Goal: Task Accomplishment & Management: Complete application form

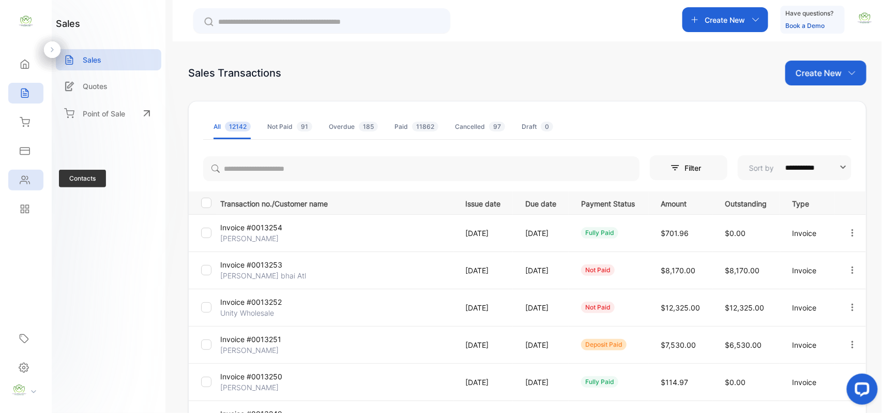
drag, startPoint x: 15, startPoint y: 167, endPoint x: 22, endPoint y: 176, distance: 11.9
click at [19, 172] on div "Contacts Contacts" at bounding box center [25, 179] width 35 height 29
click at [25, 185] on div "Contacts" at bounding box center [25, 180] width 35 height 21
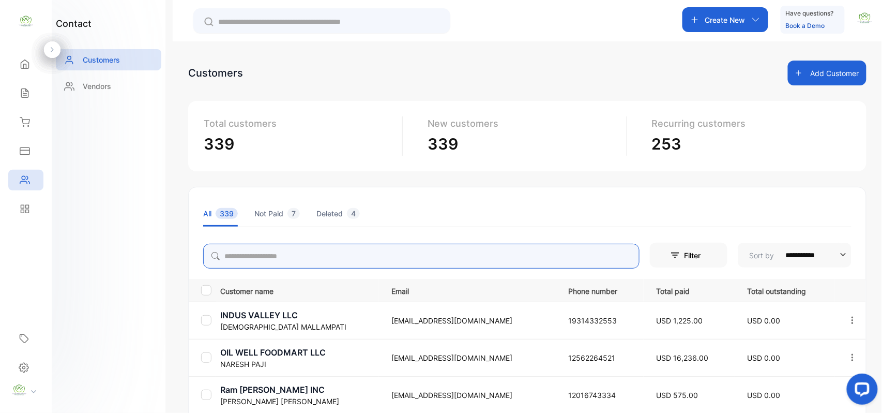
click at [261, 255] on input "search" at bounding box center [421, 256] width 436 height 25
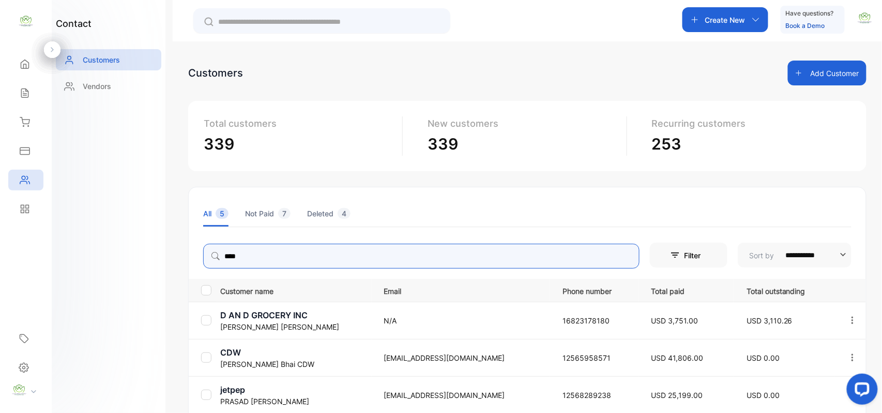
type input "****"
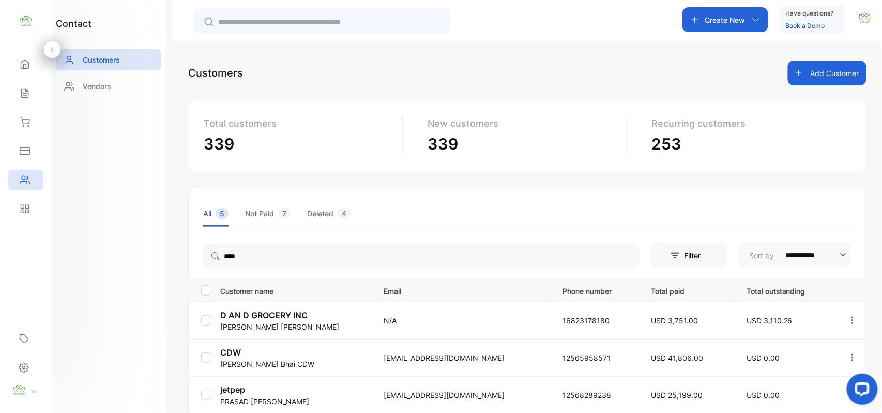
click at [147, 261] on div "contact Customers Vendors" at bounding box center [109, 206] width 114 height 413
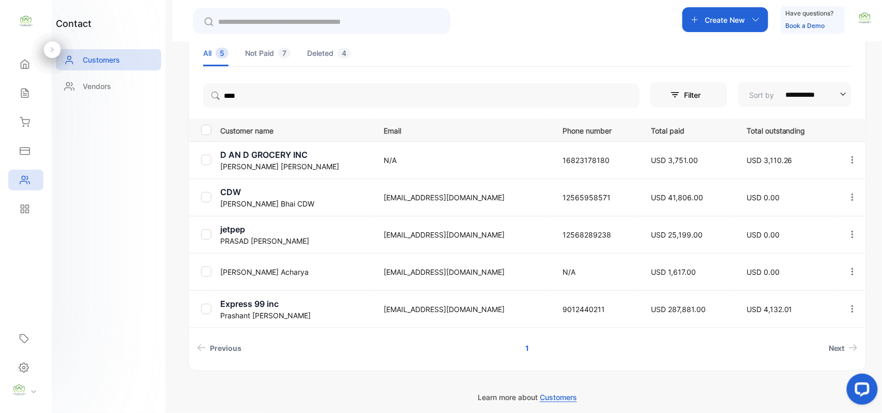
click at [281, 311] on p "[PERSON_NAME]" at bounding box center [295, 315] width 151 height 11
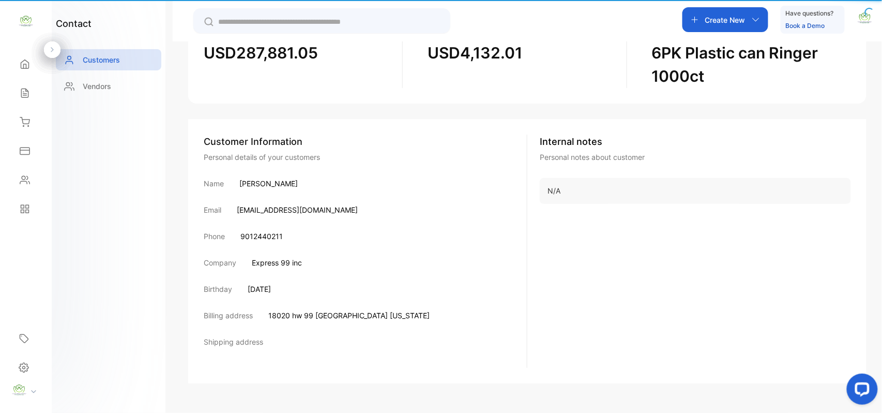
scroll to position [122, 0]
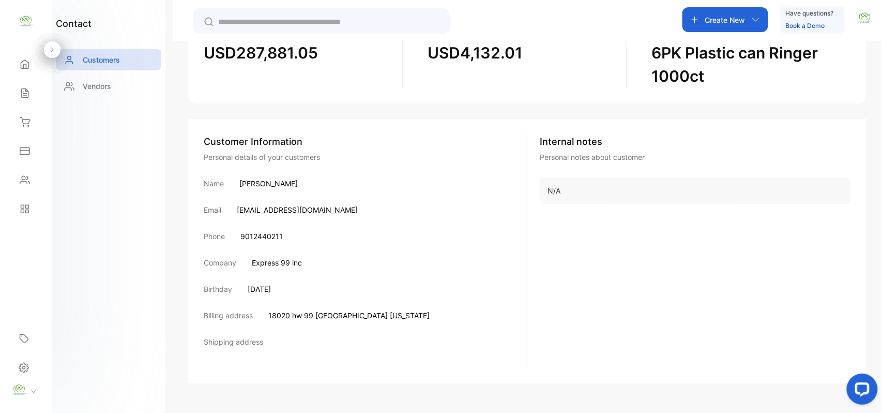
drag, startPoint x: 516, startPoint y: 251, endPoint x: 512, endPoint y: 243, distance: 9.3
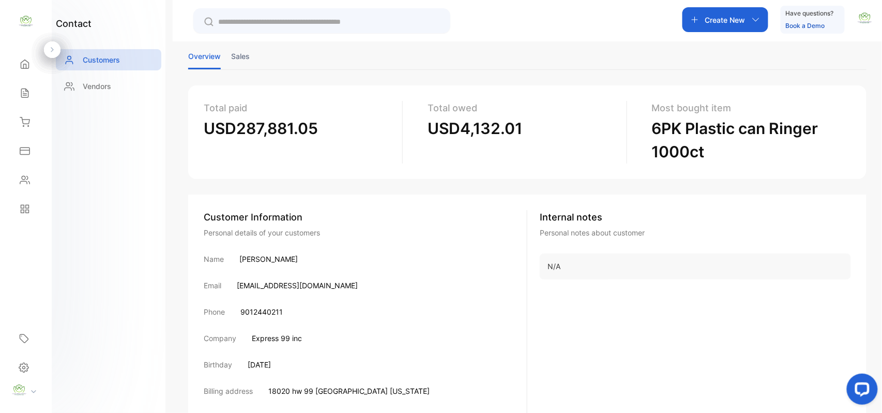
scroll to position [0, 0]
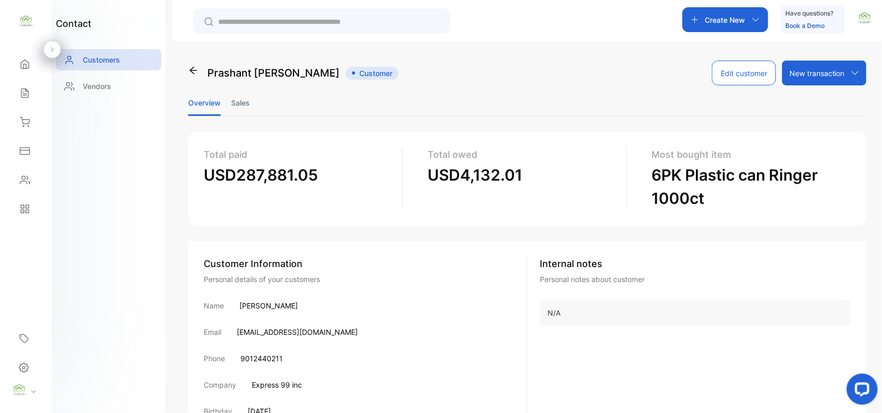
click at [238, 98] on li "Sales" at bounding box center [240, 102] width 19 height 26
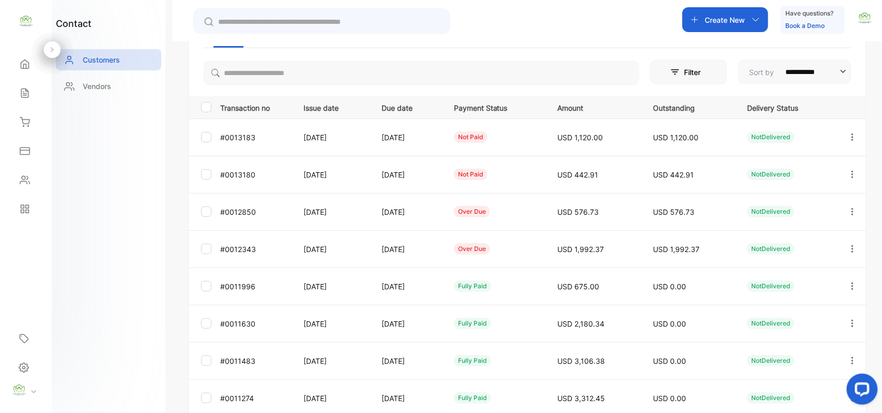
scroll to position [114, 0]
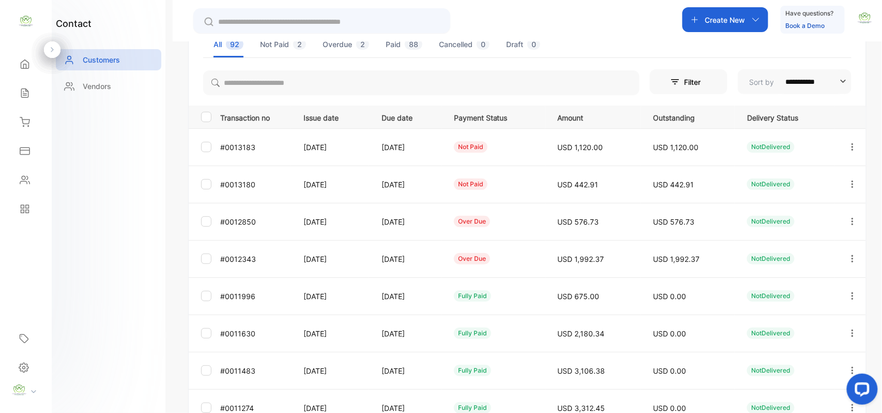
click at [852, 255] on icon "button" at bounding box center [853, 257] width 2 height 7
drag, startPoint x: 805, startPoint y: 317, endPoint x: 798, endPoint y: 314, distance: 6.7
click at [798, 314] on span "Add payment" at bounding box center [782, 319] width 53 height 12
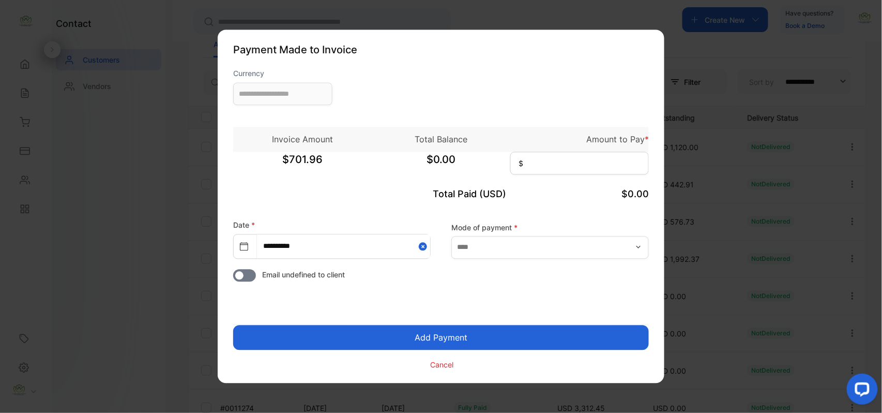
type input "**********"
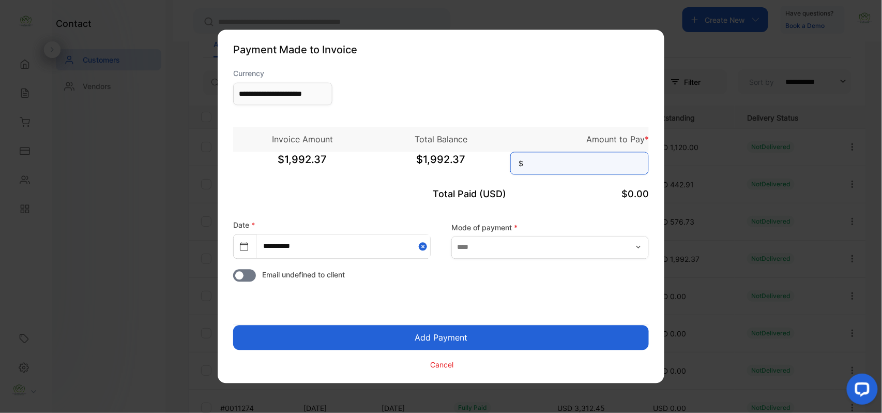
click at [583, 168] on input at bounding box center [579, 163] width 139 height 23
type input "********"
click at [526, 331] on button "Add Payment" at bounding box center [441, 337] width 416 height 25
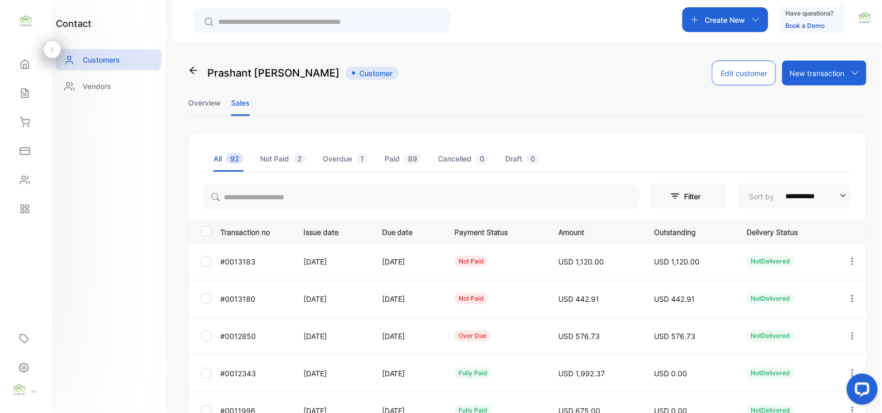
click at [852, 335] on icon "button" at bounding box center [853, 334] width 2 height 7
click at [789, 395] on span "Add payment" at bounding box center [782, 396] width 53 height 12
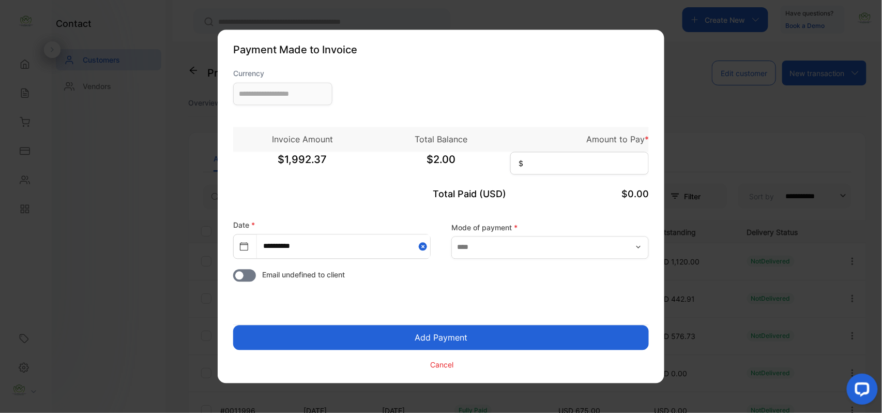
type input "**********"
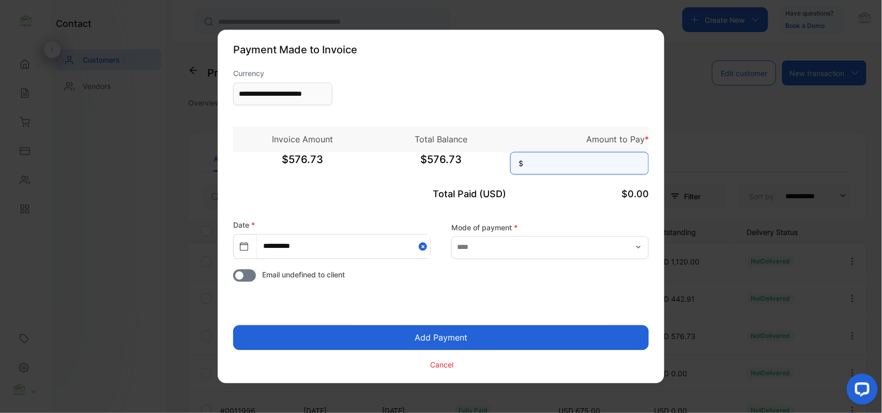
click at [574, 170] on input at bounding box center [579, 163] width 139 height 23
type input "******"
click at [233, 325] on button "Add Payment" at bounding box center [441, 337] width 416 height 25
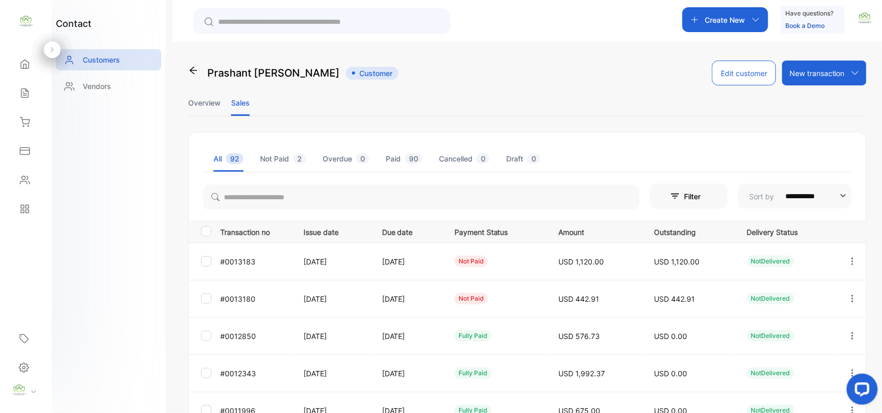
click at [851, 259] on icon "button" at bounding box center [852, 260] width 9 height 9
click at [824, 288] on div "View" at bounding box center [806, 292] width 116 height 21
click at [791, 294] on div "View" at bounding box center [806, 292] width 116 height 21
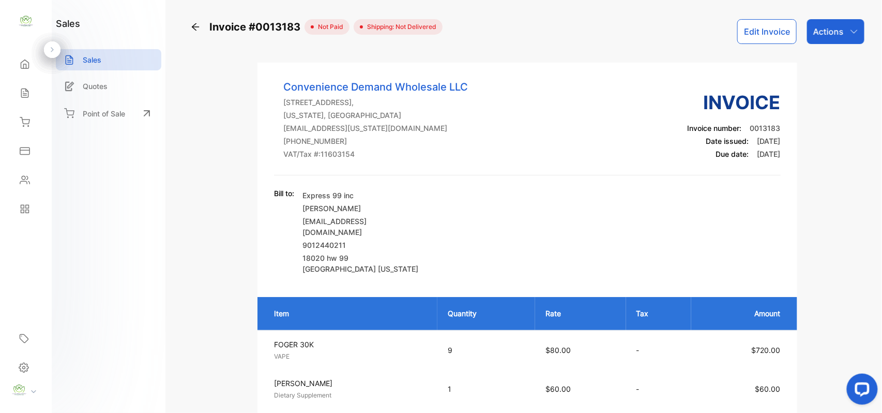
click at [840, 28] on p "Actions" at bounding box center [828, 31] width 31 height 12
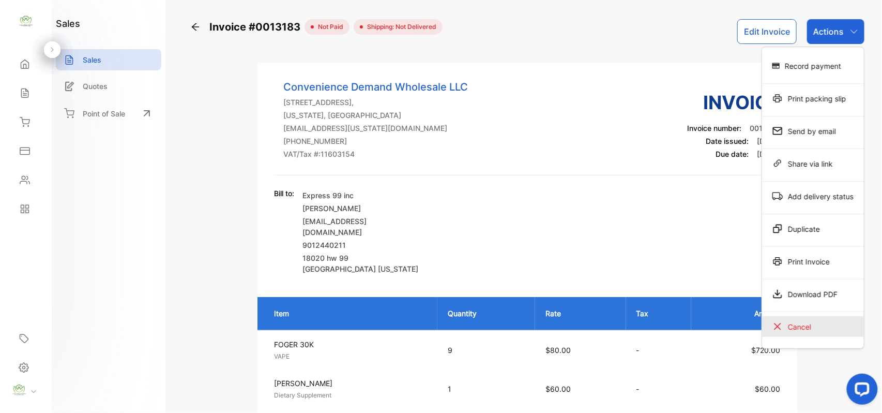
click at [813, 324] on div "Cancel" at bounding box center [813, 326] width 102 height 21
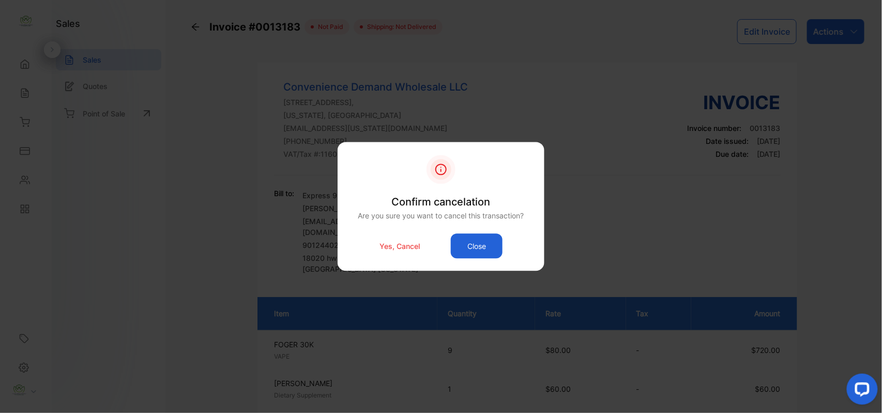
click at [387, 244] on p "Yes, Cancel" at bounding box center [400, 245] width 40 height 11
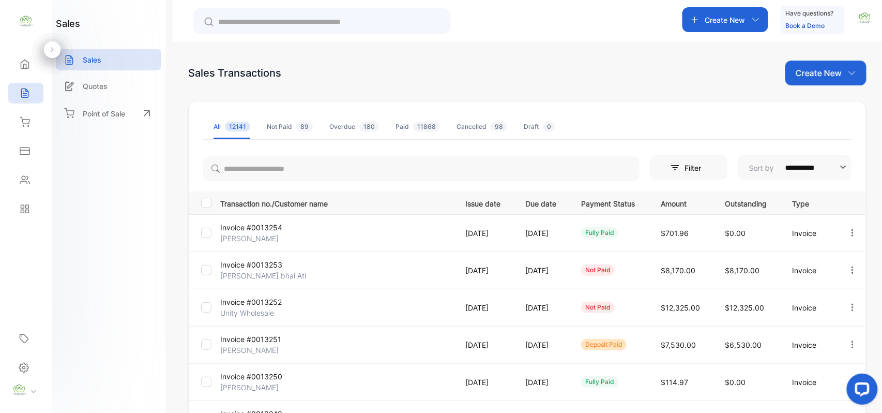
click at [830, 78] on p "Create New" at bounding box center [819, 73] width 46 height 12
click at [826, 102] on span "Invoice" at bounding box center [827, 107] width 24 height 11
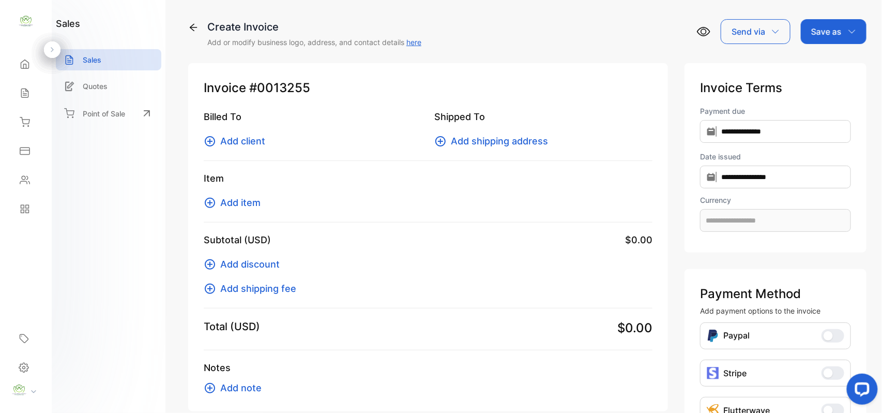
type input "**********"
click at [244, 137] on span "Add client" at bounding box center [242, 141] width 45 height 14
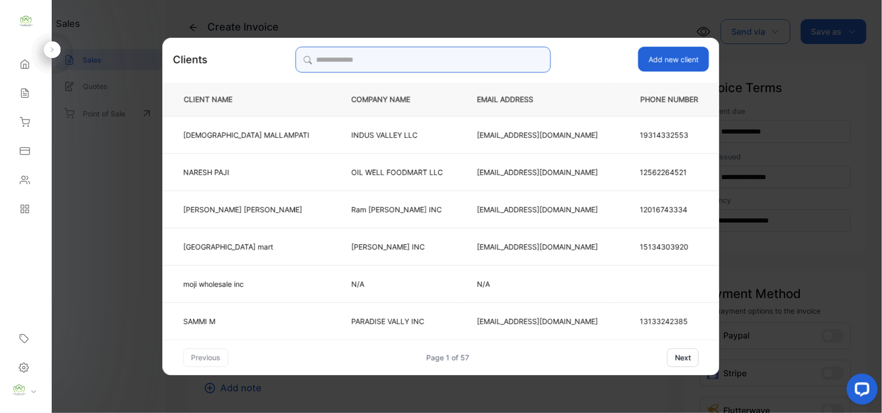
click at [451, 56] on input "search" at bounding box center [422, 60] width 255 height 26
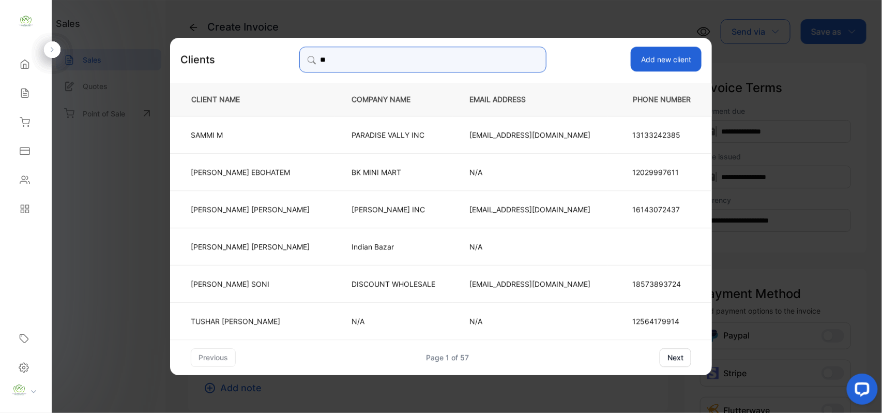
type input "*"
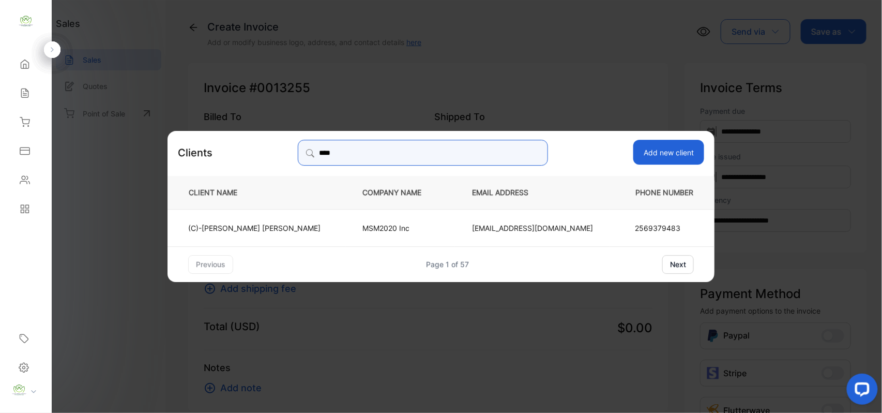
type input "****"
click at [259, 222] on p "(C)-Dushyantbhai Patel" at bounding box center [254, 227] width 132 height 11
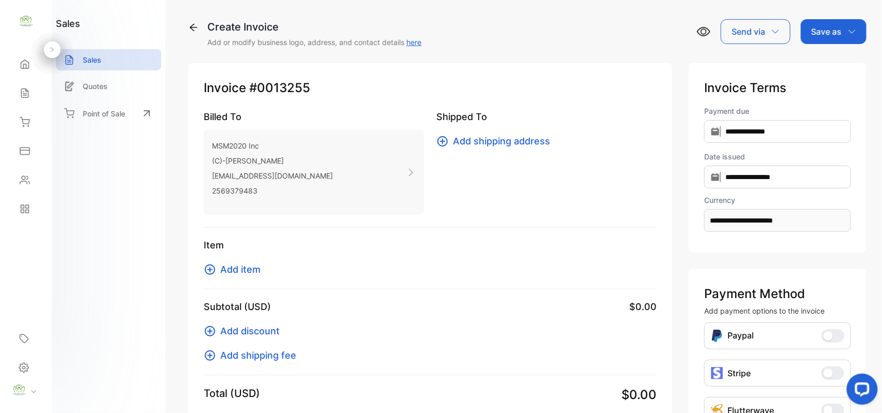
click at [245, 268] on span "Add item" at bounding box center [240, 269] width 40 height 14
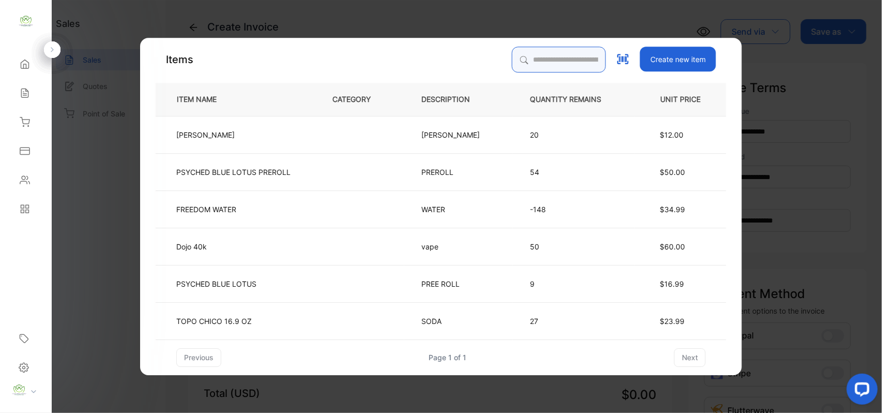
click at [538, 52] on input "search" at bounding box center [559, 60] width 94 height 26
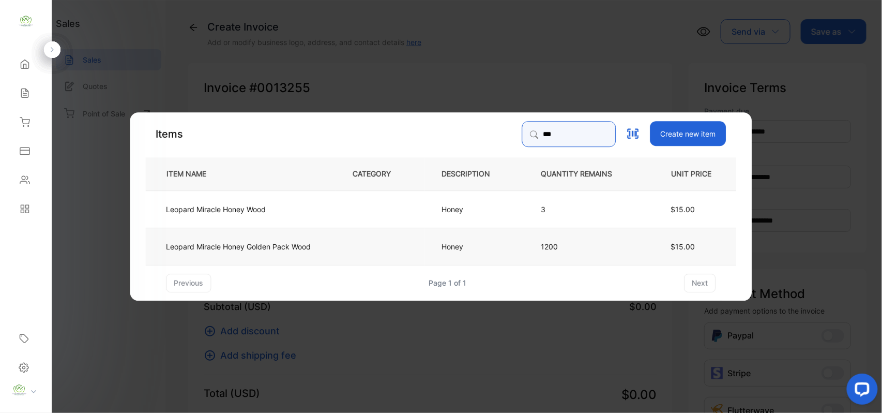
type input "***"
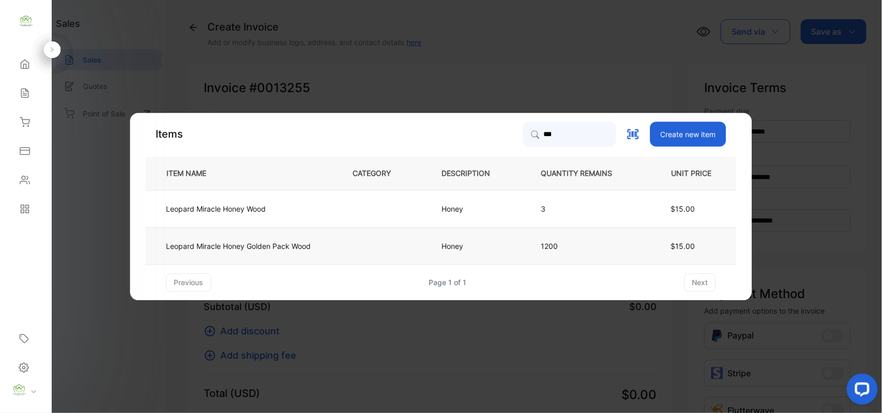
click at [298, 245] on p "Leopard Miracle Honey Golden Pack Wood" at bounding box center [239, 245] width 145 height 11
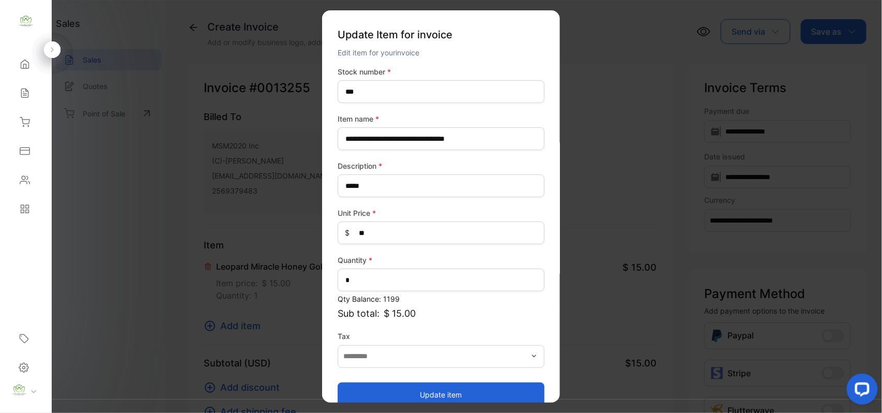
click at [385, 393] on button "Update item" at bounding box center [441, 394] width 207 height 25
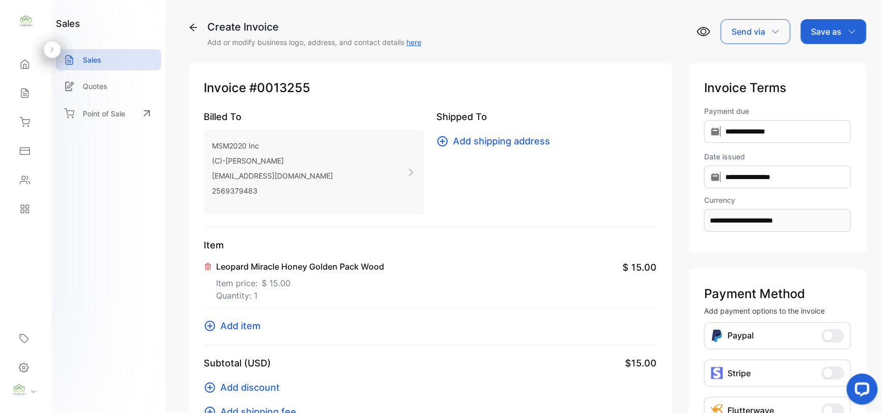
click at [252, 325] on span "Add item" at bounding box center [240, 326] width 40 height 14
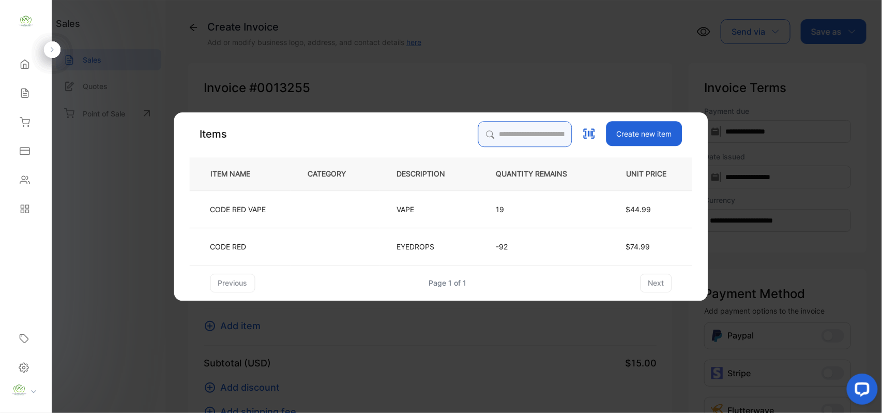
click at [501, 134] on input "search" at bounding box center [525, 134] width 94 height 26
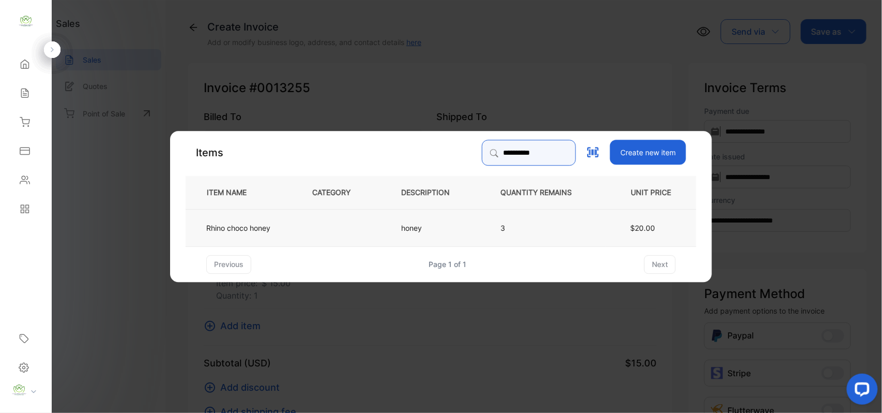
type input "**********"
click at [357, 234] on td at bounding box center [339, 226] width 89 height 37
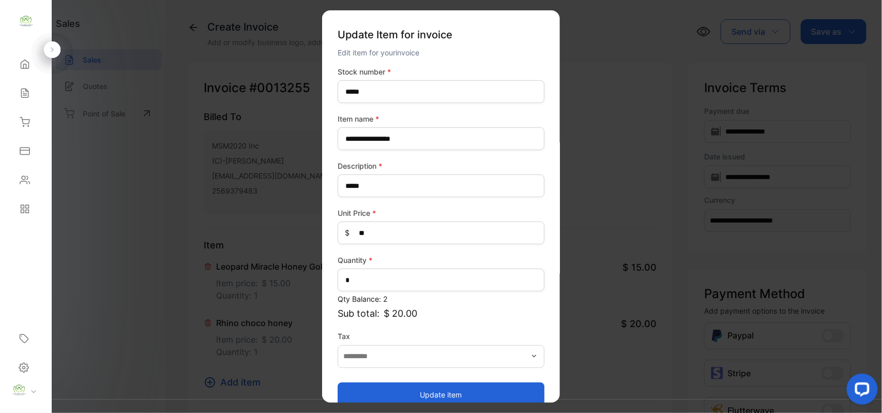
click at [409, 396] on button "Update item" at bounding box center [441, 394] width 207 height 25
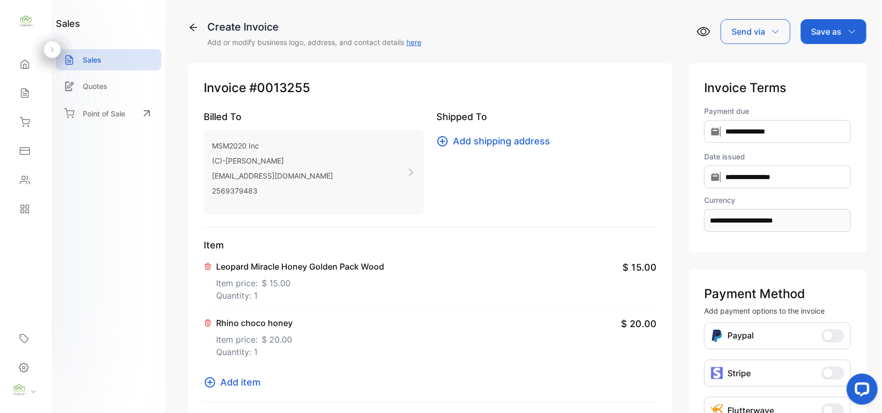
click at [233, 383] on span "Add item" at bounding box center [240, 382] width 40 height 14
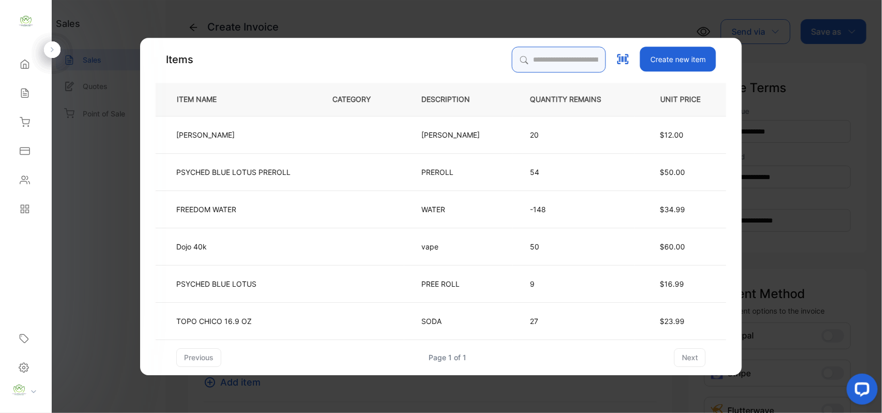
drag, startPoint x: 553, startPoint y: 58, endPoint x: 556, endPoint y: 54, distance: 5.9
click at [556, 54] on input "search" at bounding box center [559, 60] width 94 height 26
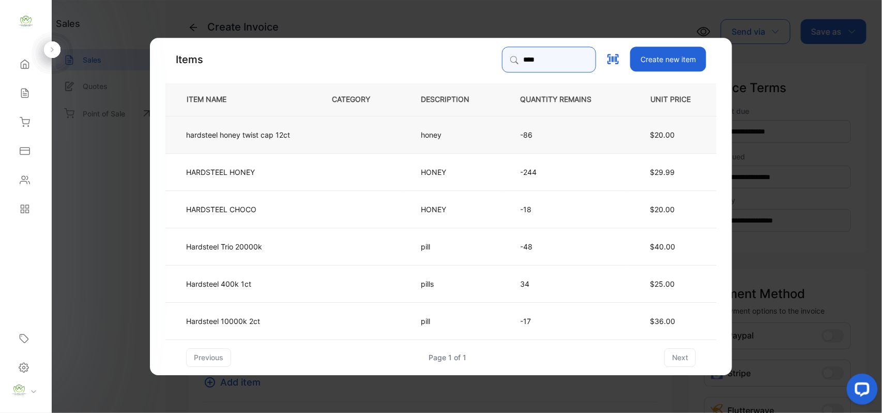
type input "****"
click at [310, 130] on td "hardsteel honey twist cap 12ct" at bounding box center [239, 133] width 149 height 37
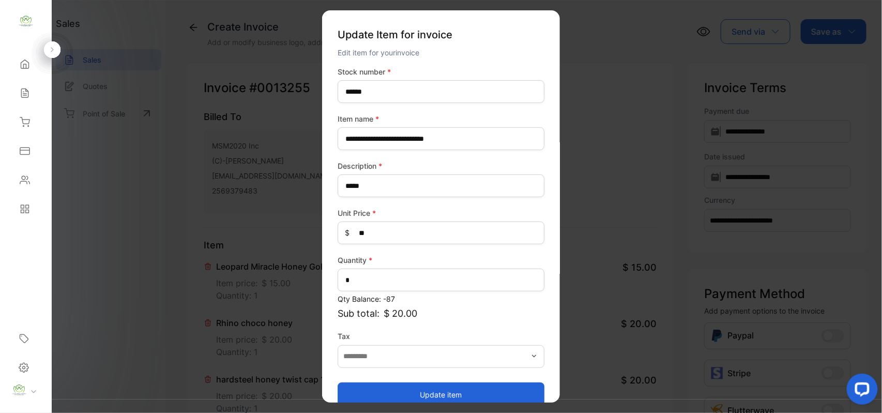
click at [422, 382] on button "Update item" at bounding box center [441, 394] width 207 height 25
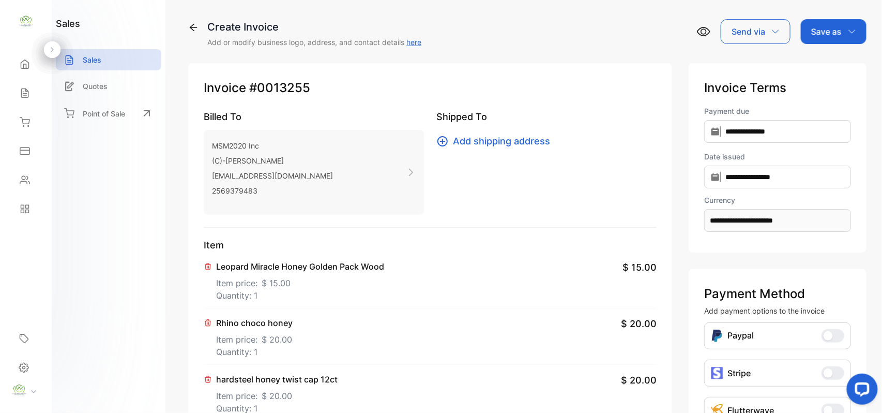
scroll to position [322, 0]
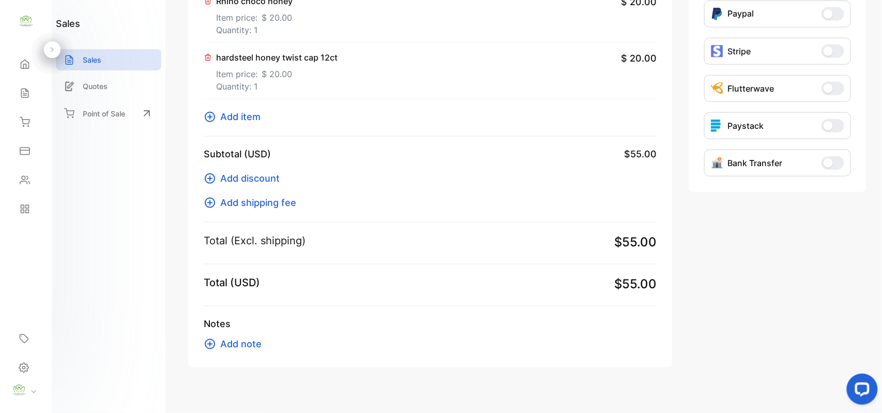
drag, startPoint x: 247, startPoint y: 116, endPoint x: 256, endPoint y: 119, distance: 10.2
click at [256, 119] on span "Add item" at bounding box center [240, 117] width 40 height 14
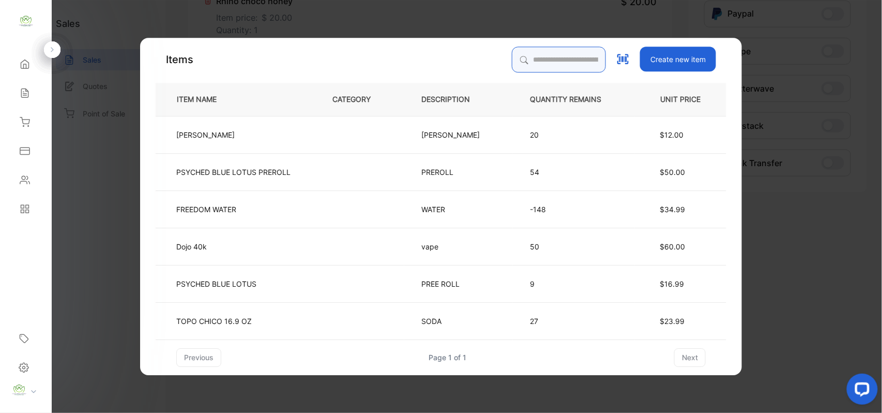
click at [540, 56] on input "search" at bounding box center [559, 60] width 94 height 26
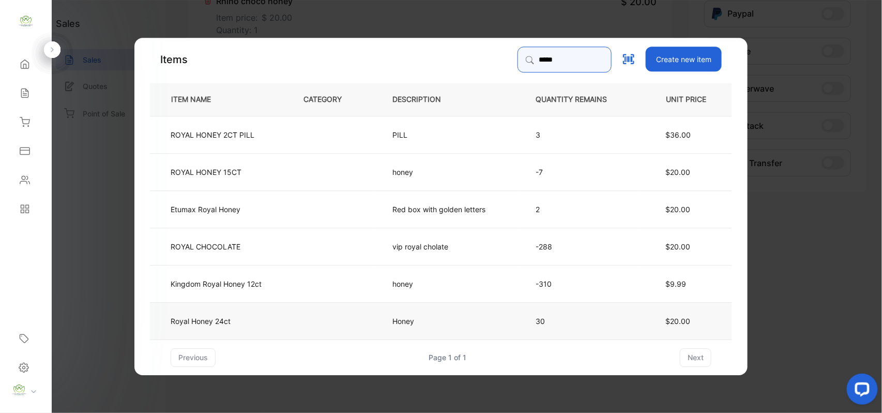
type input "*****"
click at [243, 316] on td "Royal Honey 24ct" at bounding box center [218, 319] width 137 height 37
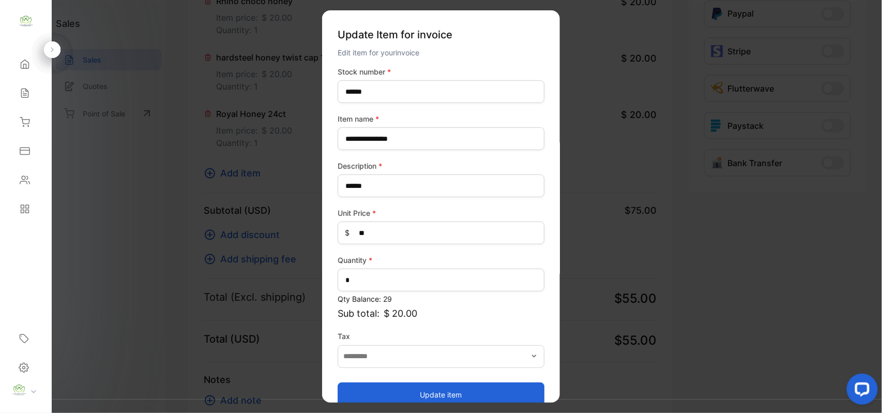
click at [476, 389] on button "Update item" at bounding box center [441, 394] width 207 height 25
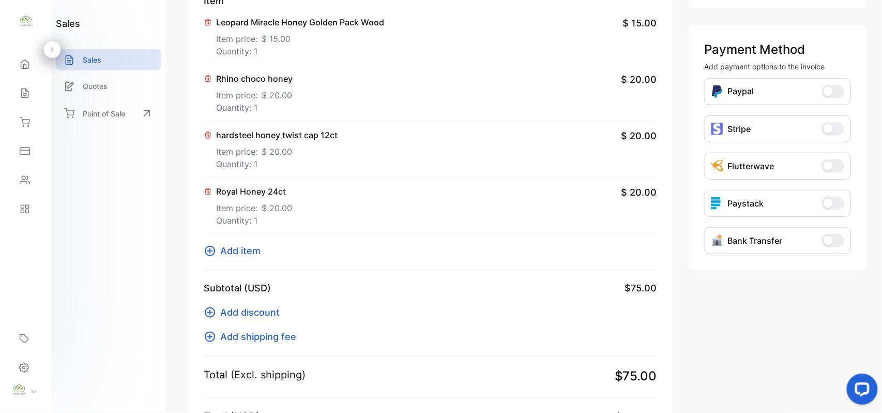
scroll to position [0, 0]
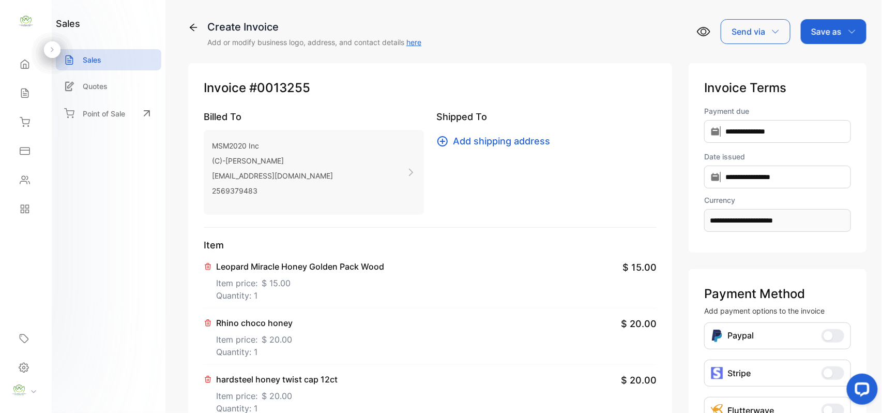
drag, startPoint x: 834, startPoint y: 27, endPoint x: 834, endPoint y: 38, distance: 10.9
click at [834, 29] on p "Save as" at bounding box center [826, 31] width 31 height 12
click at [832, 71] on div "Invoice" at bounding box center [831, 65] width 59 height 21
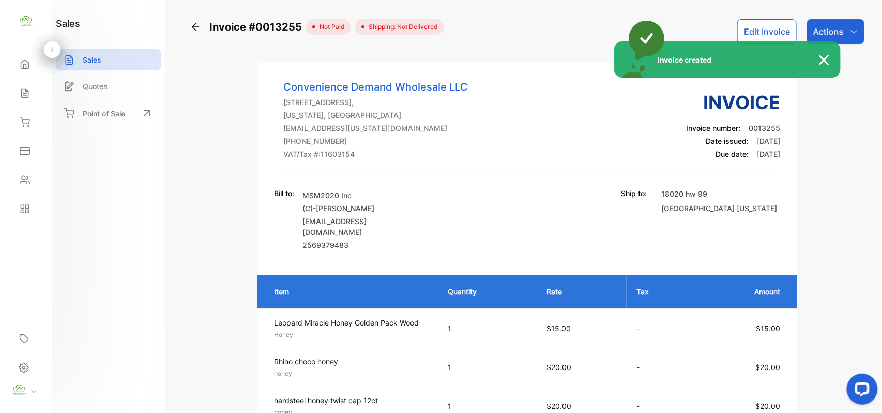
click at [848, 32] on div "Invoice created" at bounding box center [441, 206] width 882 height 413
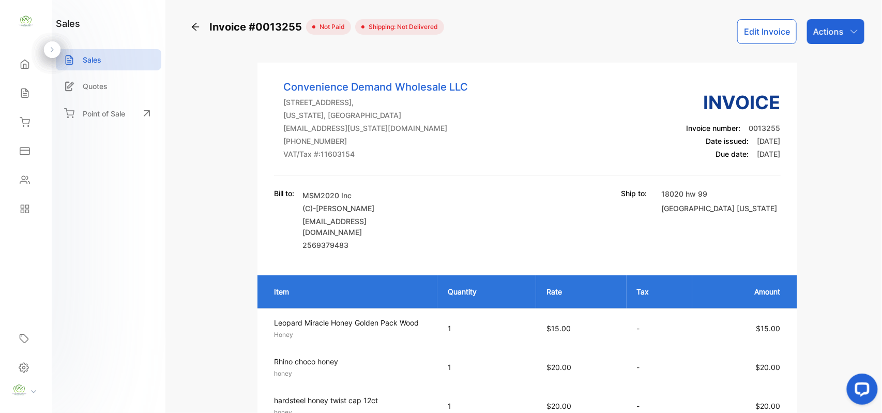
click at [850, 34] on icon "button" at bounding box center [854, 31] width 8 height 8
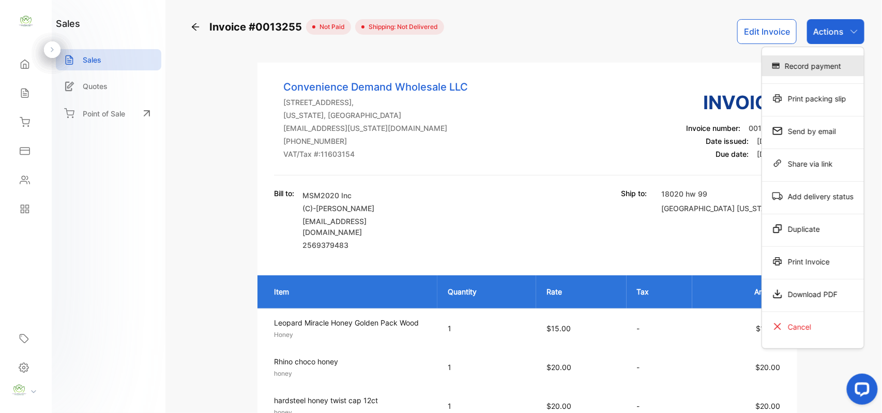
click at [807, 67] on div "Record payment" at bounding box center [813, 65] width 102 height 21
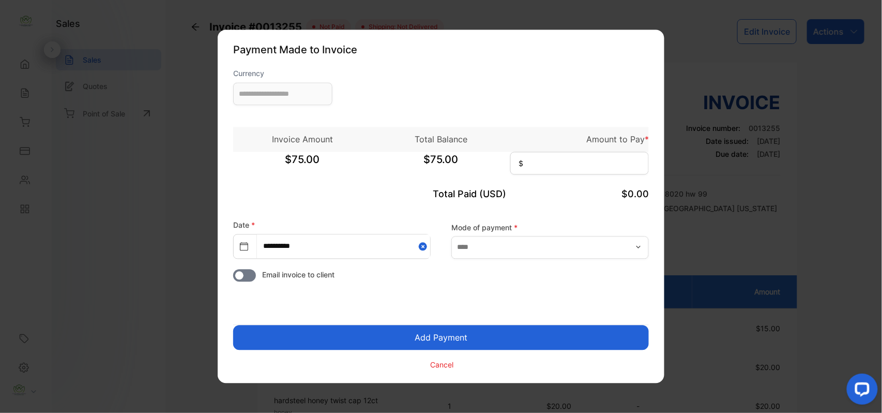
type input "**********"
click at [631, 164] on input at bounding box center [579, 163] width 139 height 23
type input "**"
click at [233, 325] on button "Add Payment" at bounding box center [441, 337] width 416 height 25
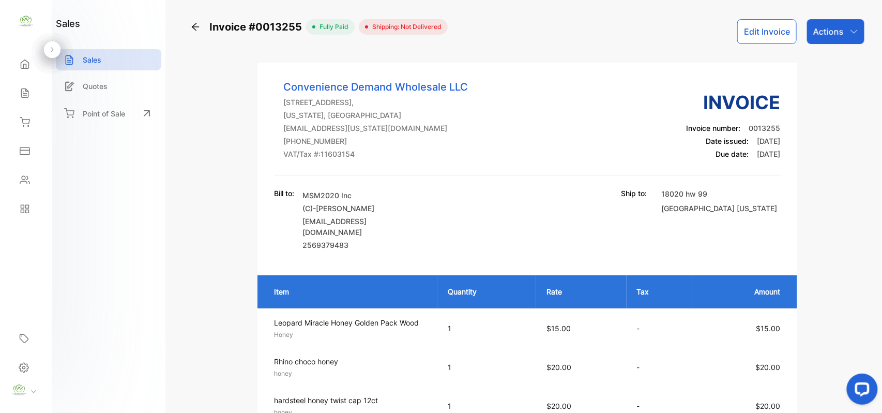
drag, startPoint x: 830, startPoint y: 30, endPoint x: 832, endPoint y: 40, distance: 10.5
click at [832, 32] on p "Actions" at bounding box center [828, 31] width 31 height 12
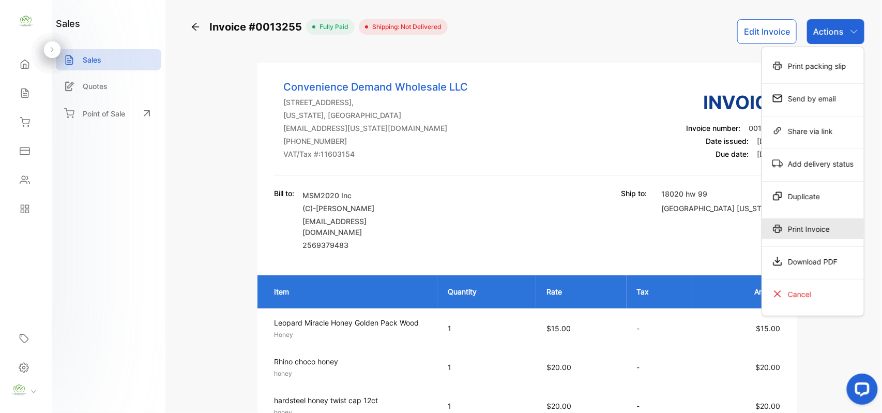
click at [810, 232] on div "Print Invoice" at bounding box center [813, 228] width 102 height 21
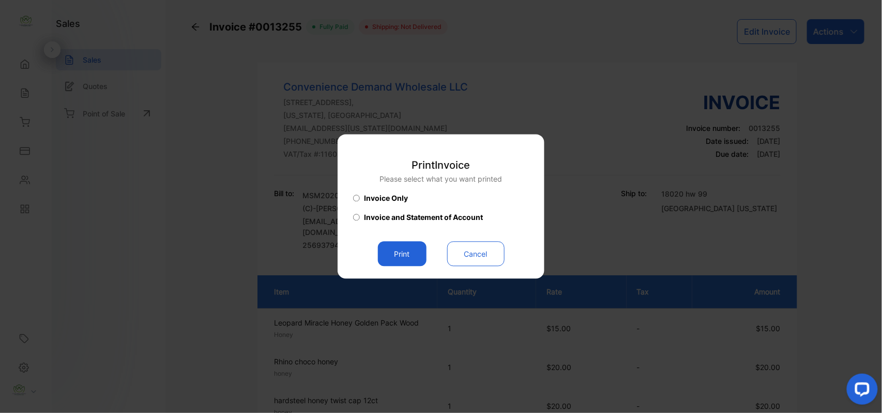
click at [403, 243] on button "Print" at bounding box center [402, 253] width 49 height 25
